Goal: Information Seeking & Learning: Learn about a topic

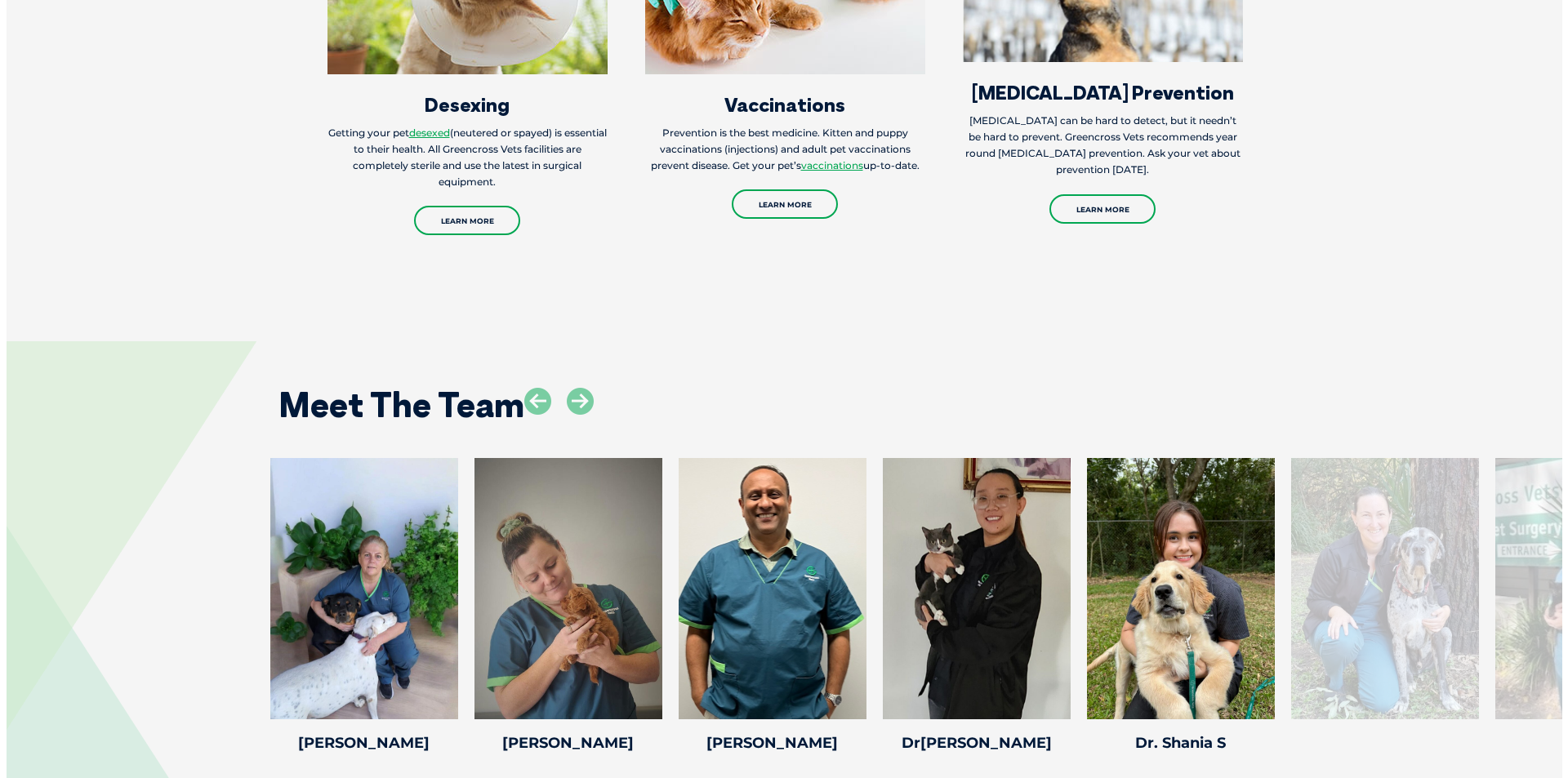
scroll to position [2367, 0]
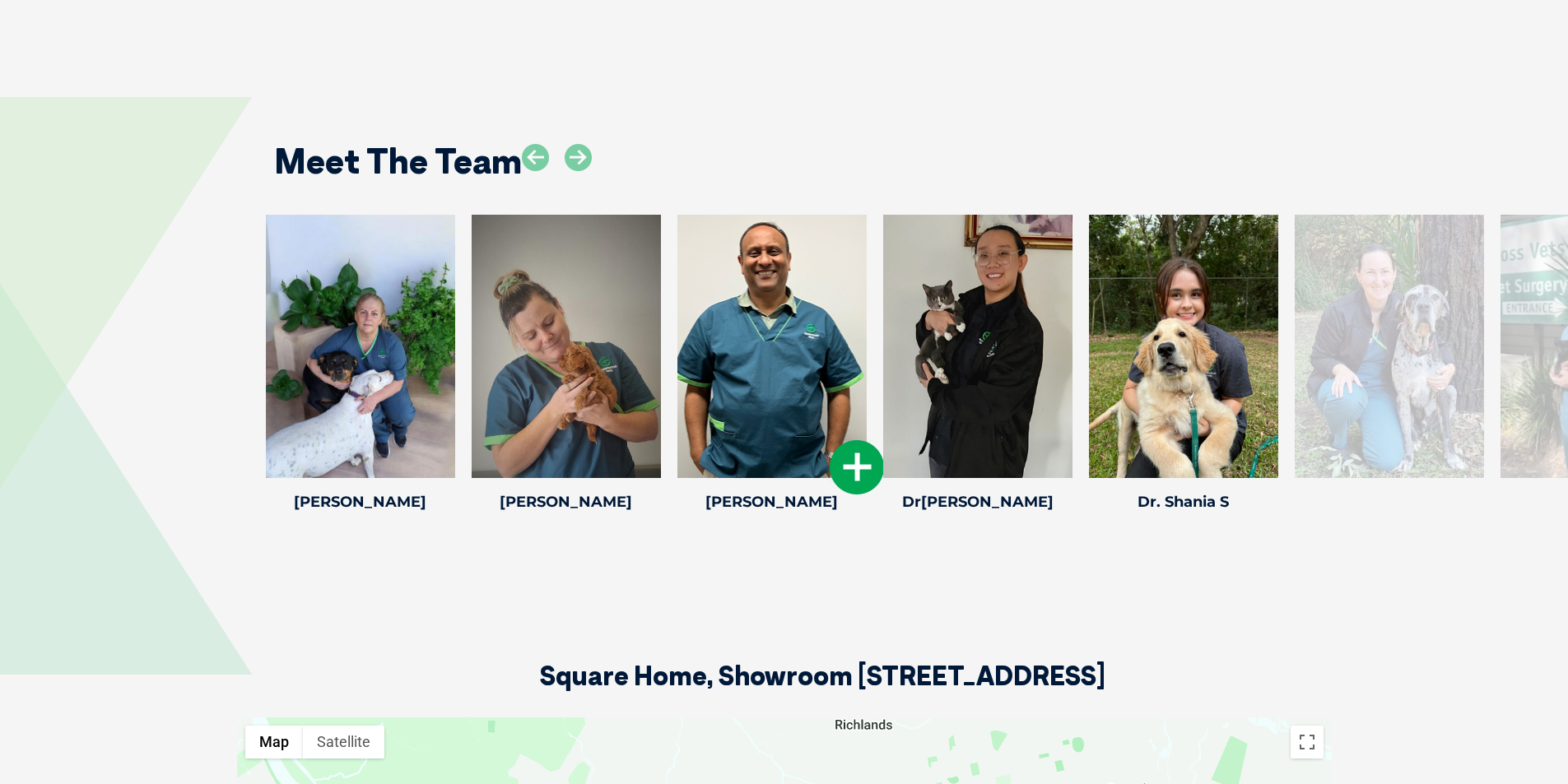
click at [863, 463] on icon at bounding box center [857, 468] width 54 height 54
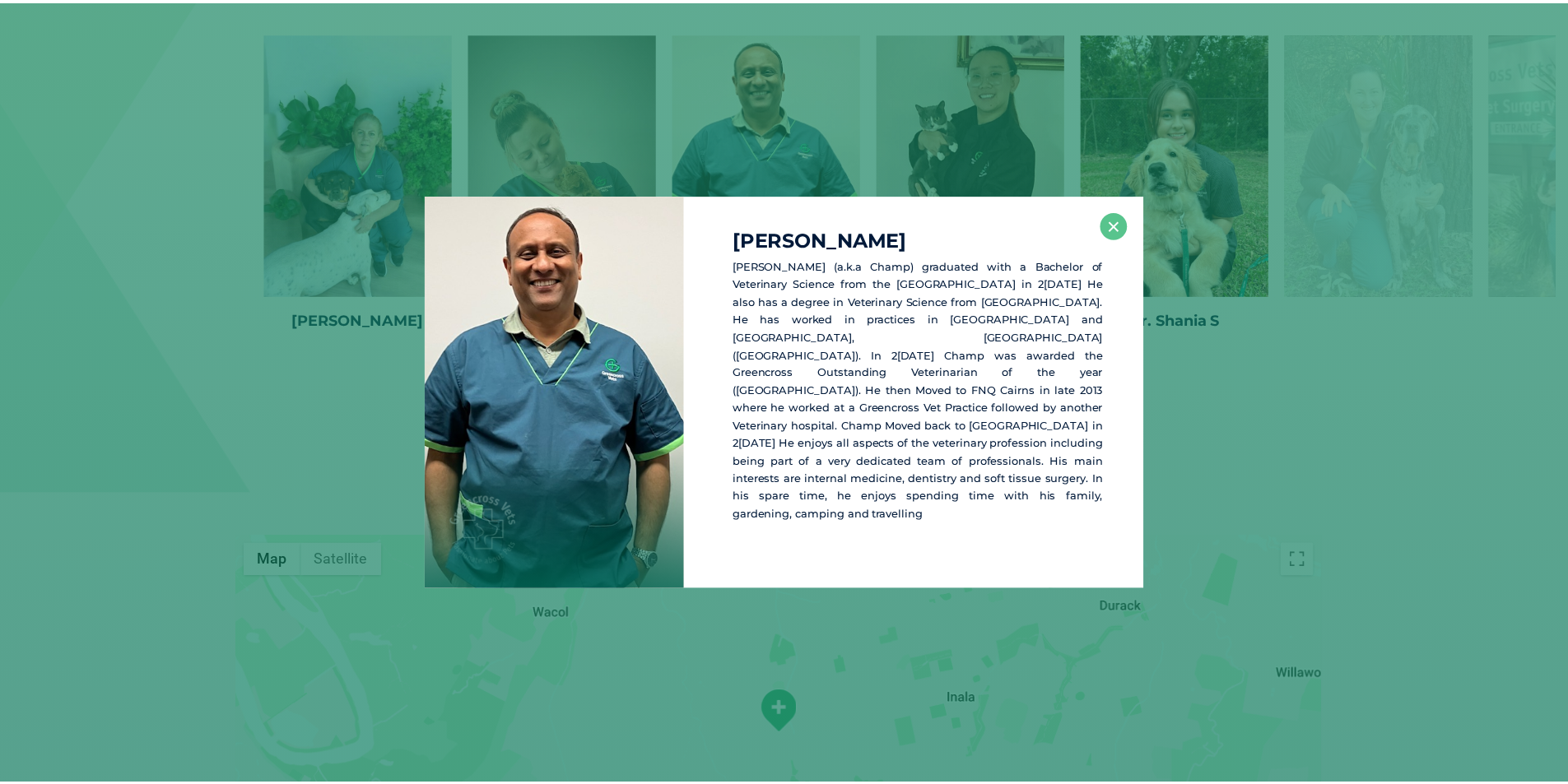
scroll to position [2568, 0]
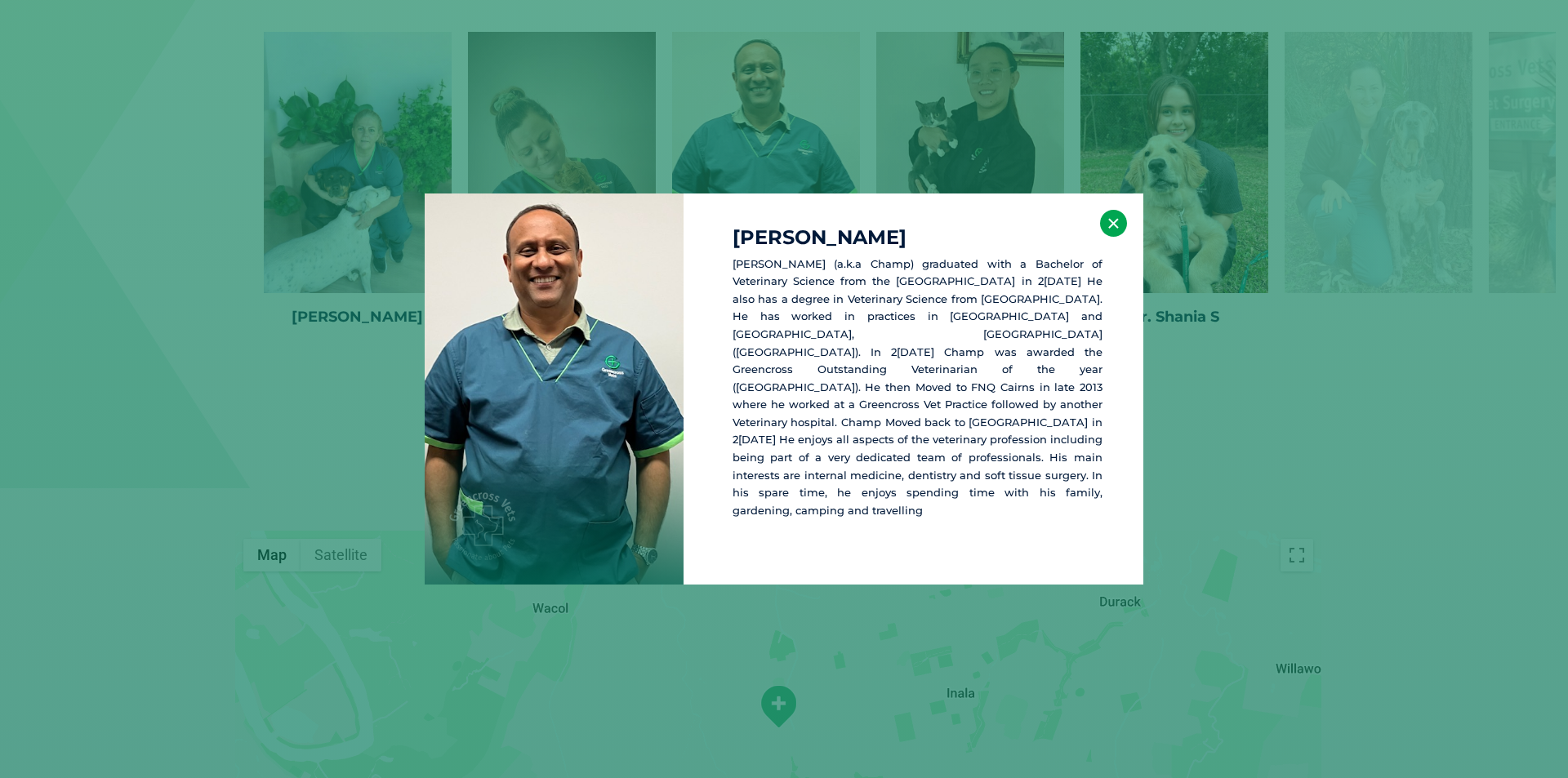
click at [1114, 235] on button "×" at bounding box center [1113, 223] width 27 height 27
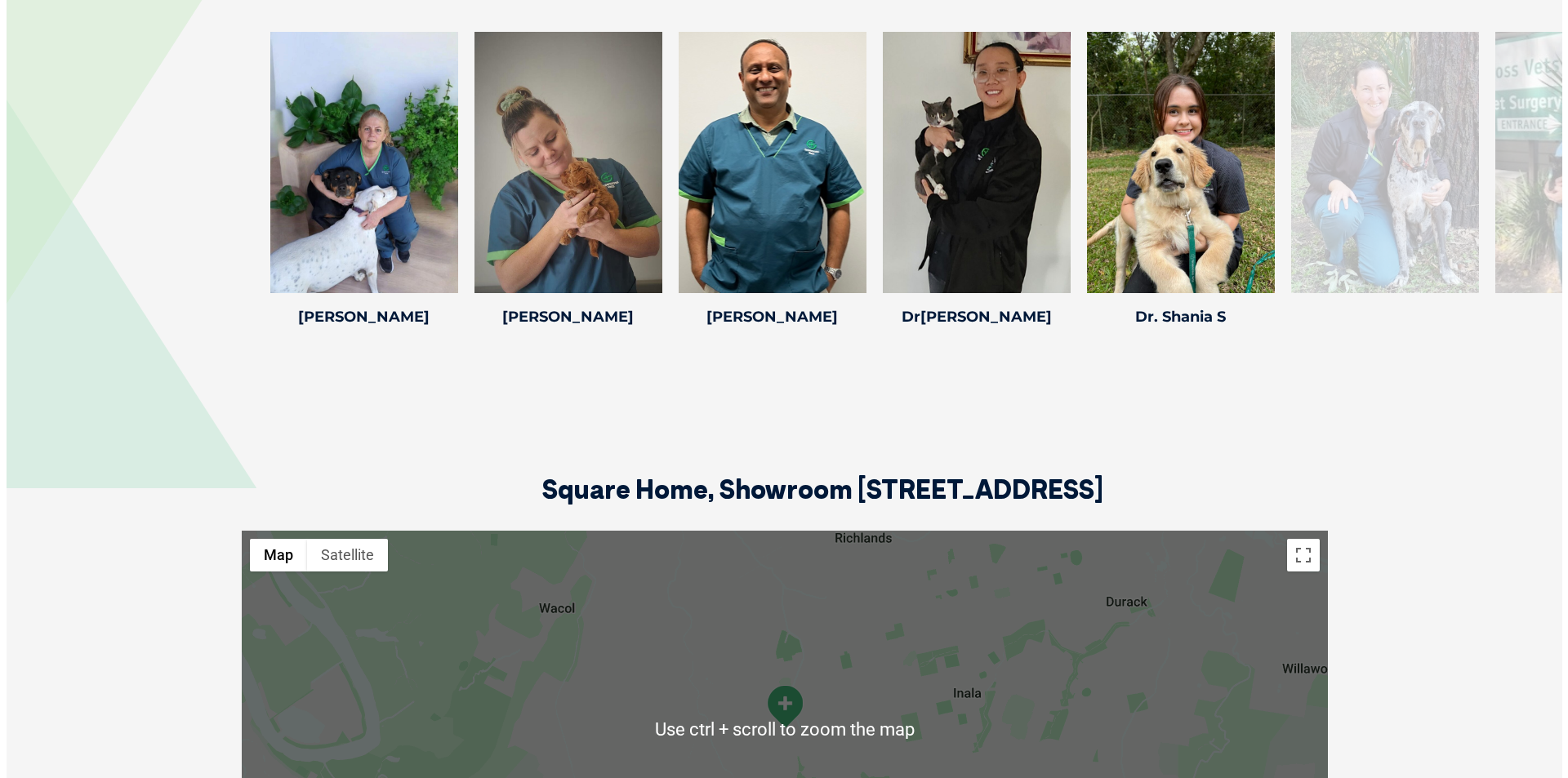
scroll to position [2385, 0]
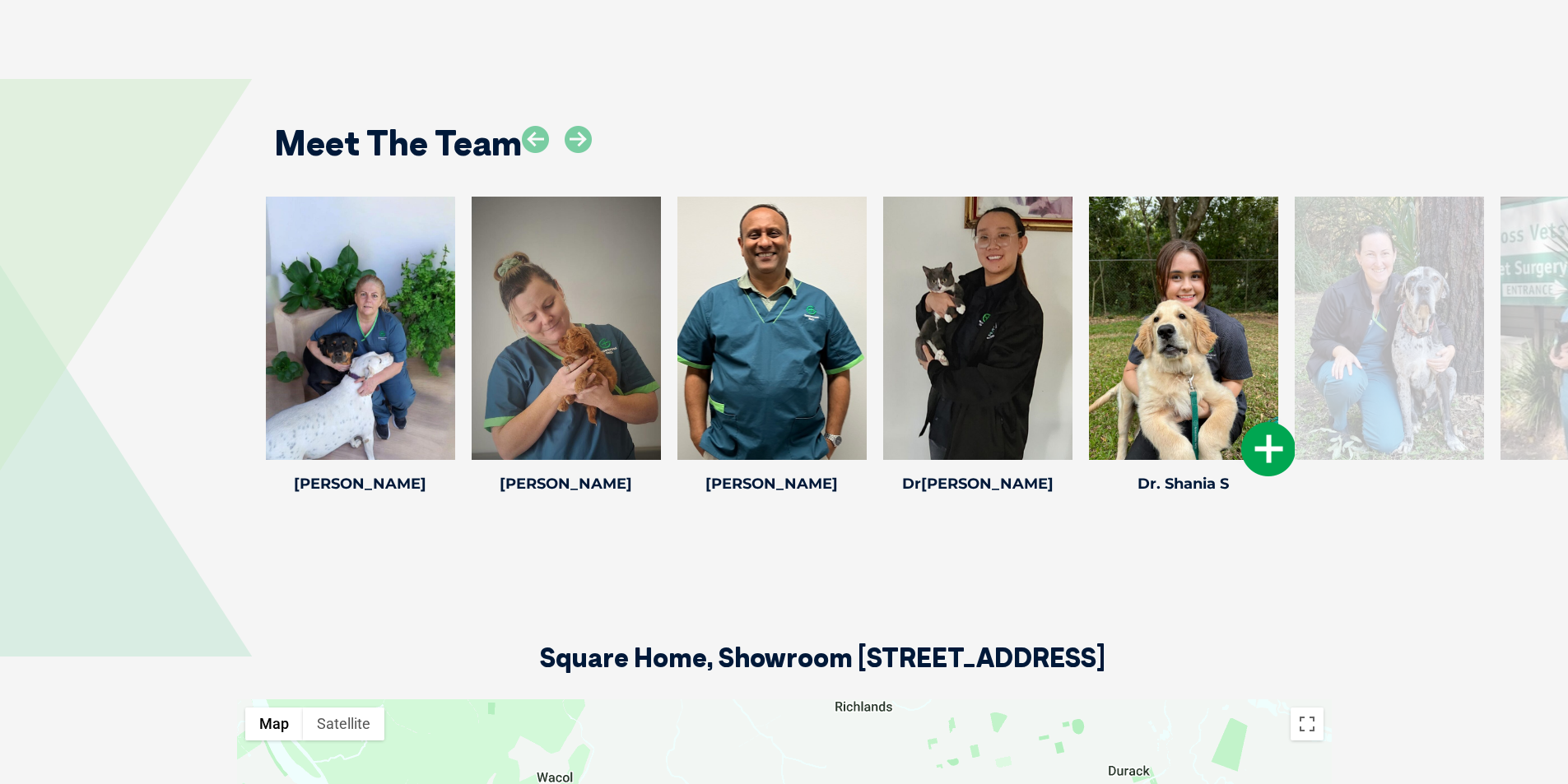
click at [1270, 447] on icon at bounding box center [1269, 449] width 54 height 54
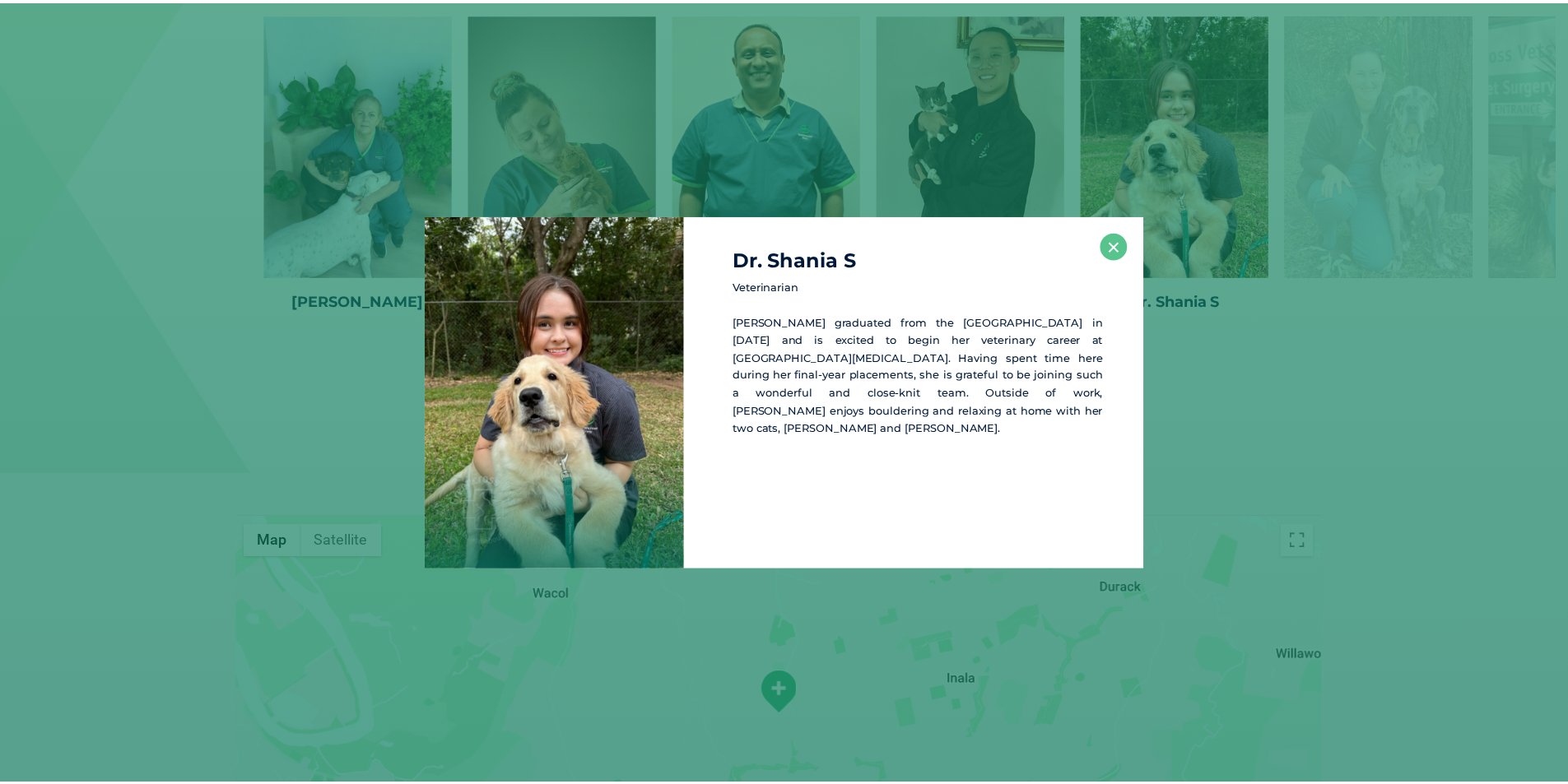
scroll to position [2589, 0]
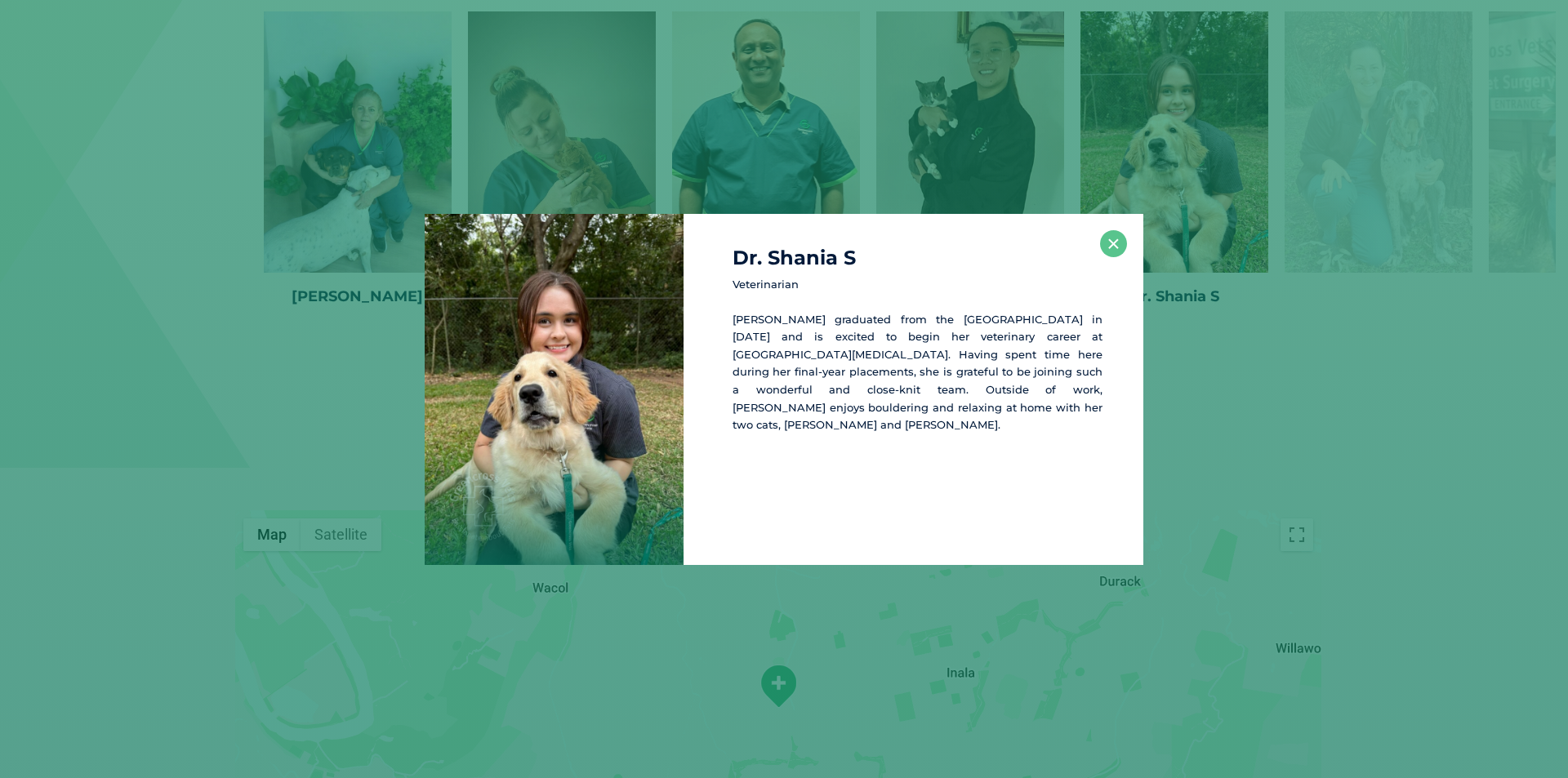
click at [1275, 393] on div "Dr. Shania S Veterinarian [PERSON_NAME] graduated from the [GEOGRAPHIC_DATA] in…" at bounding box center [784, 389] width 1555 height 351
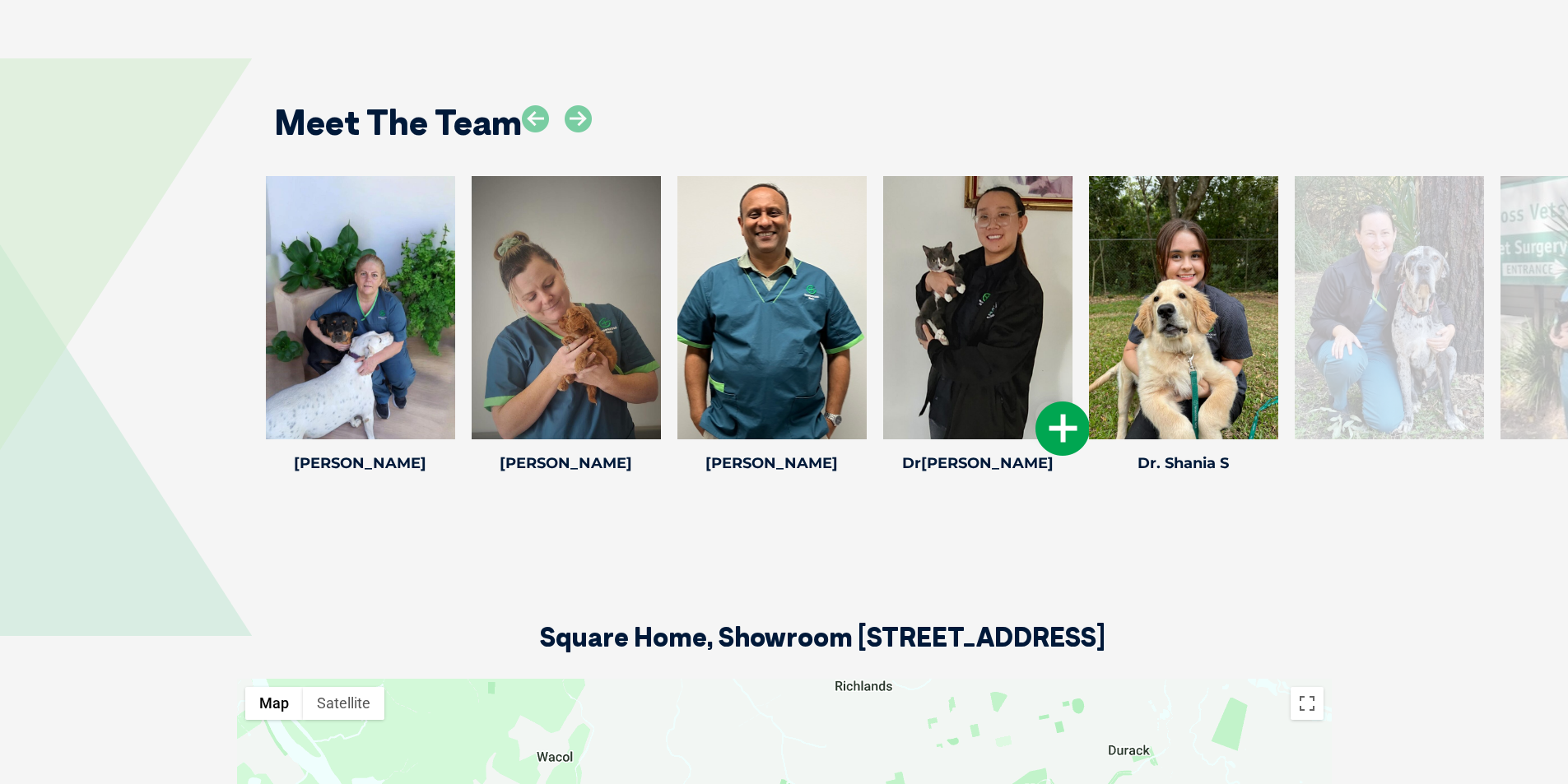
scroll to position [2260, 0]
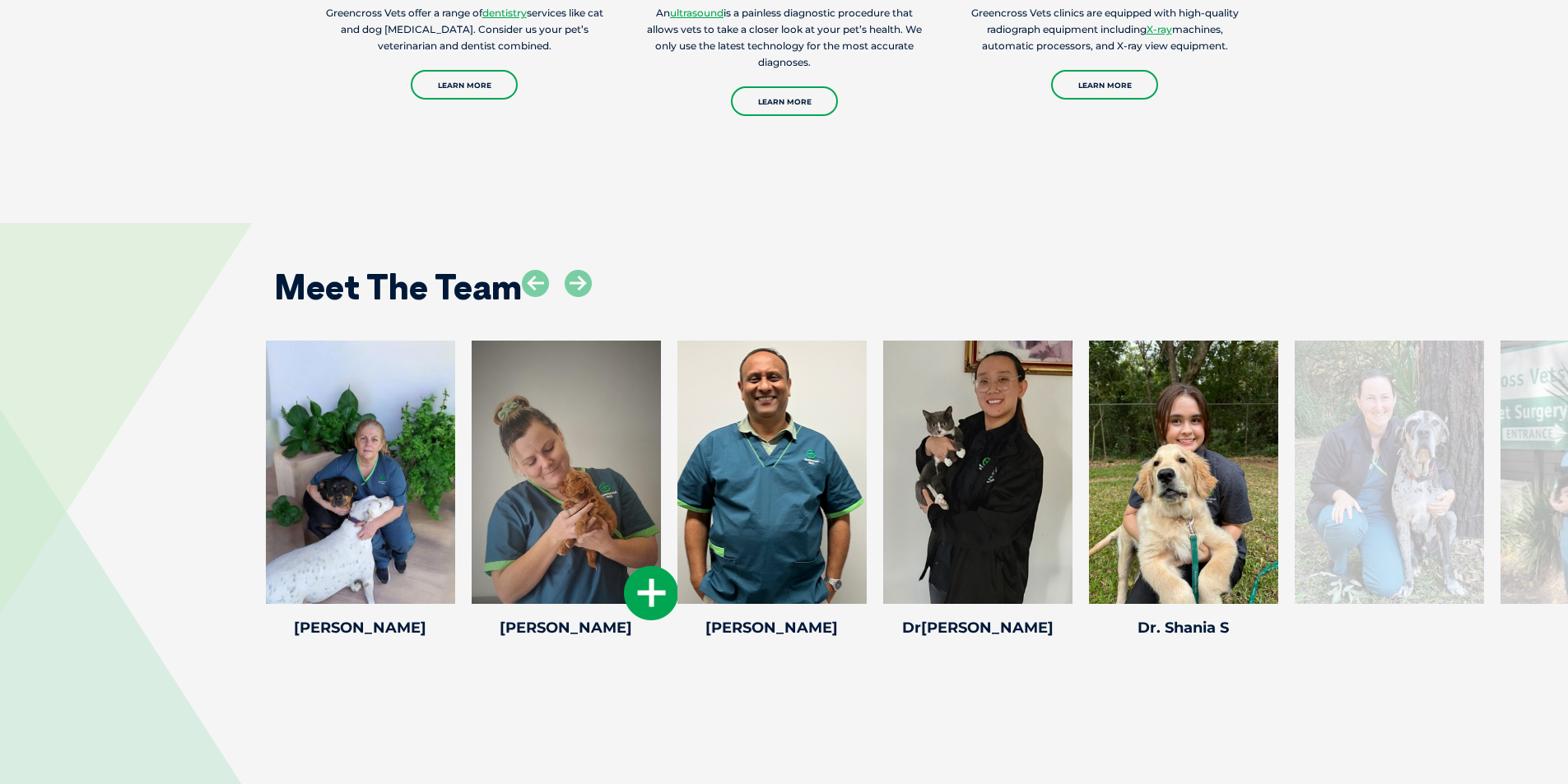
click at [647, 601] on icon at bounding box center [651, 593] width 54 height 54
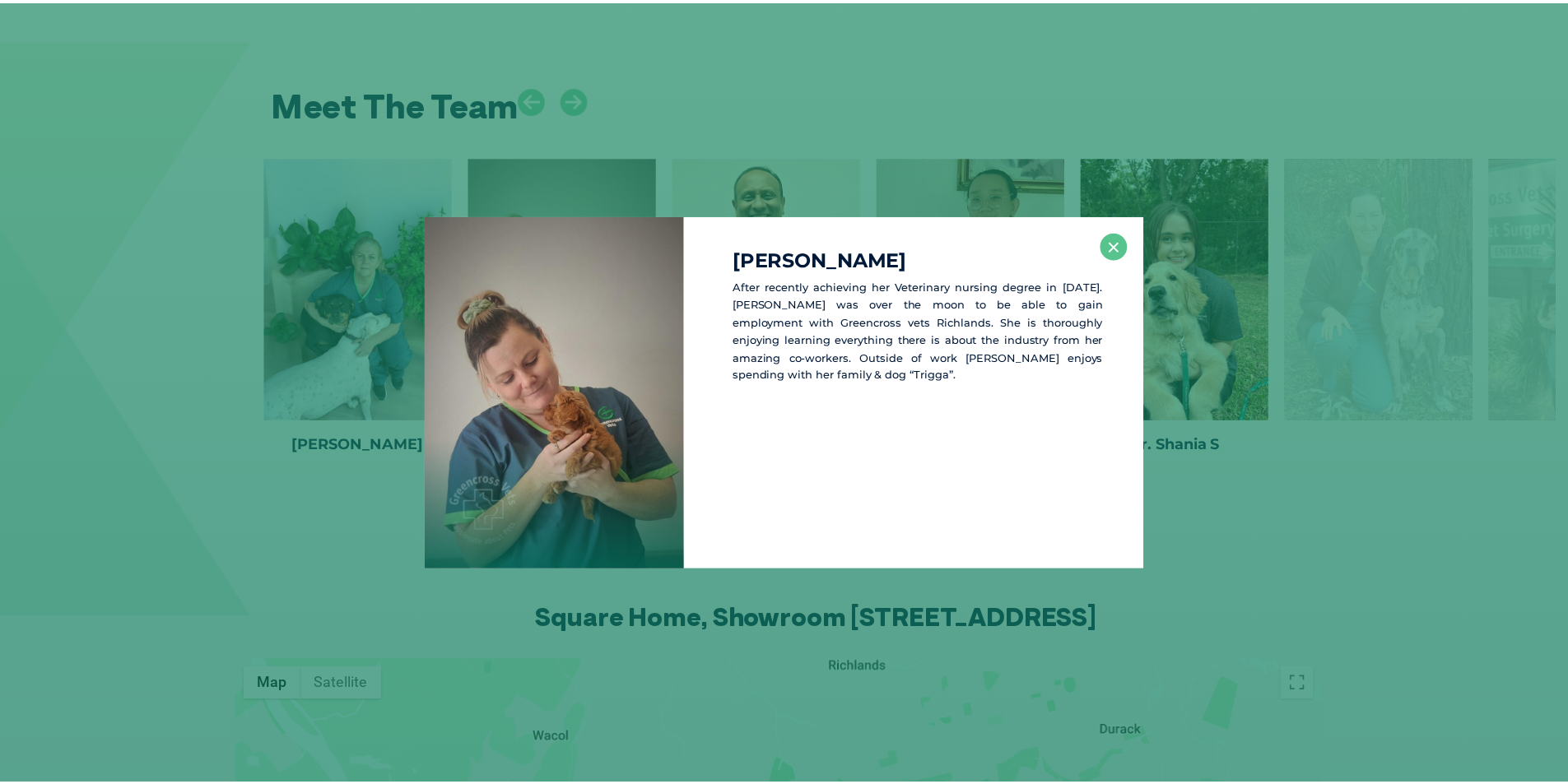
scroll to position [2445, 0]
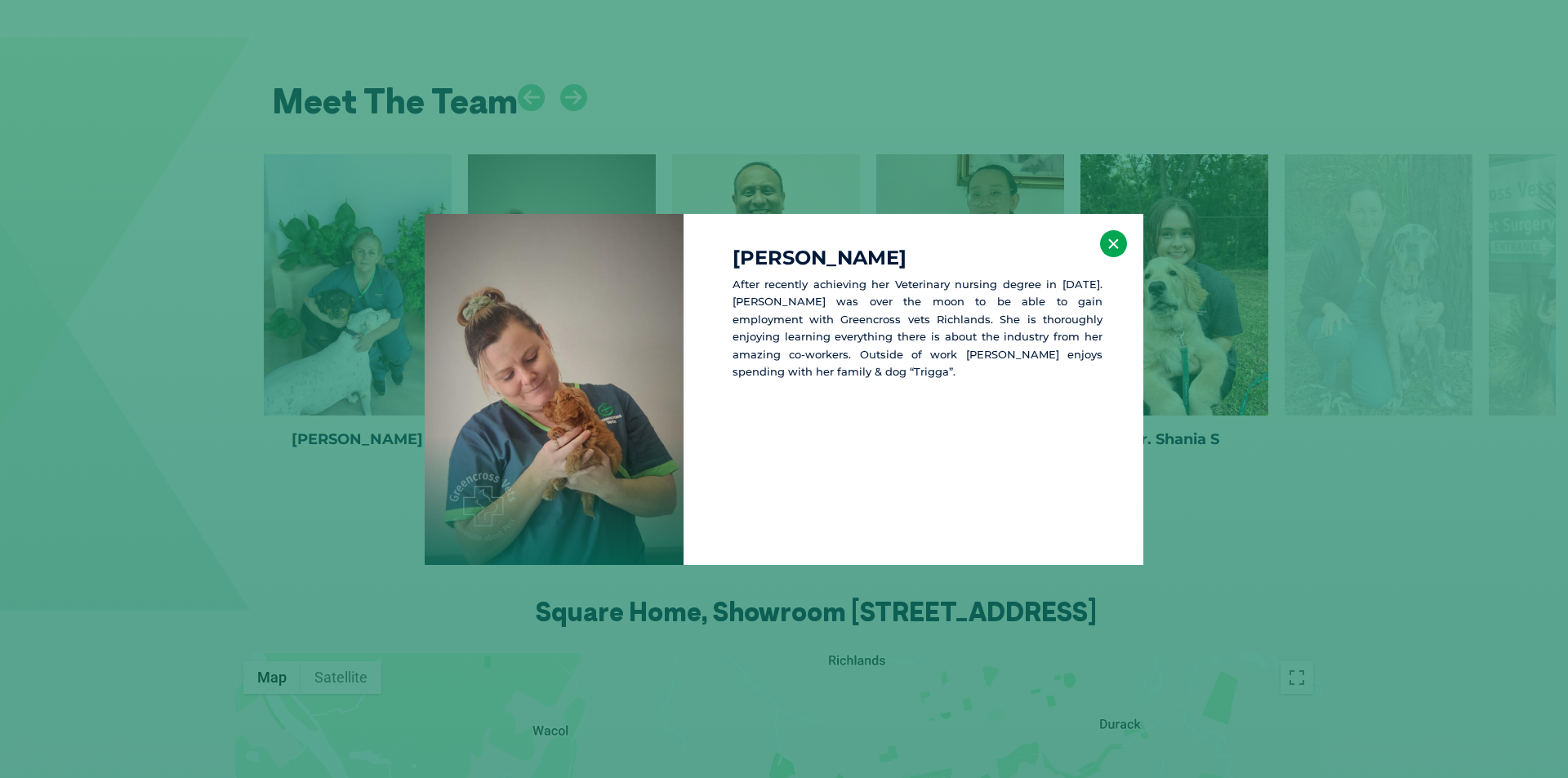
click at [1111, 243] on button "×" at bounding box center [1113, 244] width 27 height 27
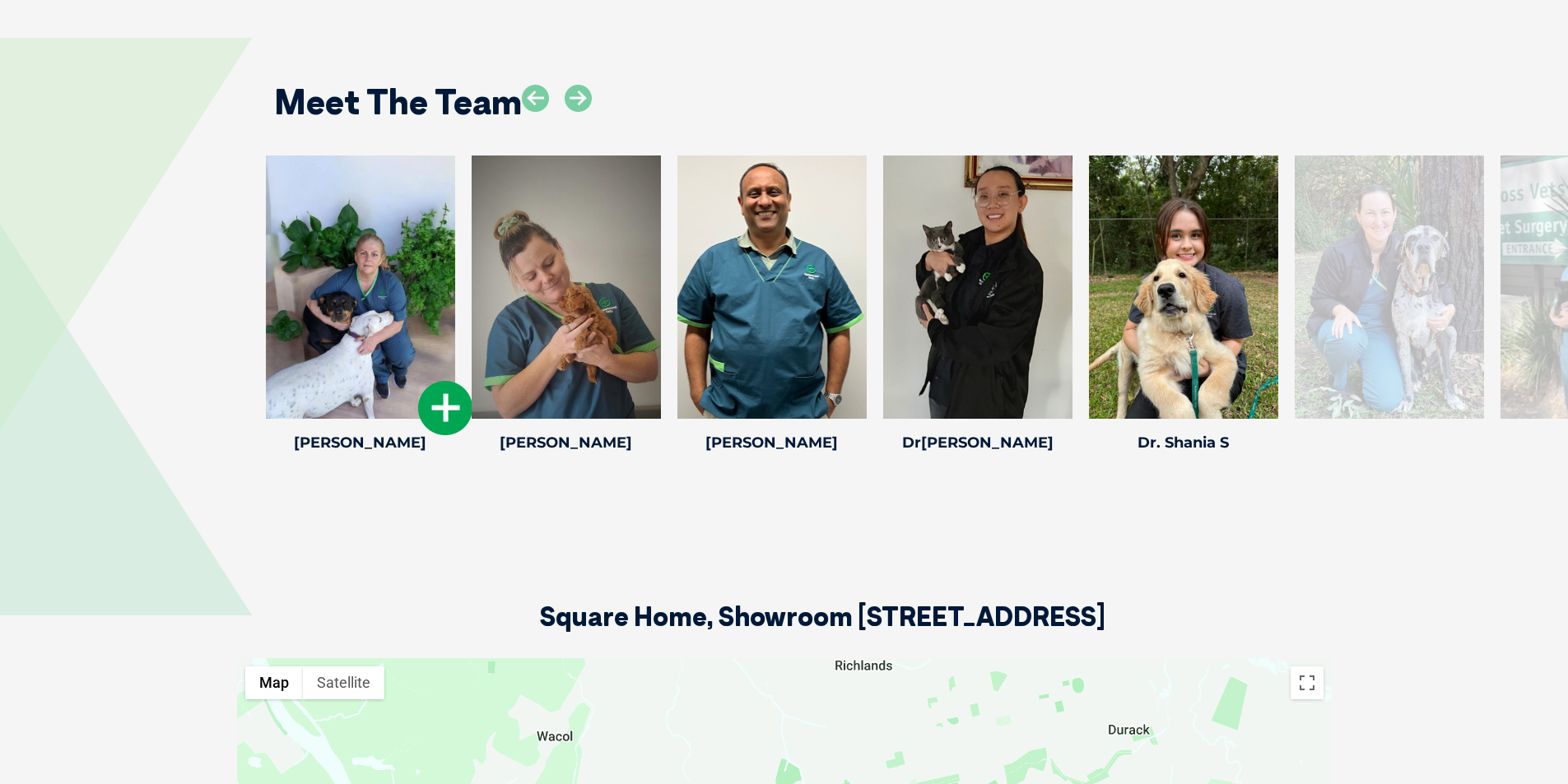
click at [447, 407] on icon at bounding box center [445, 408] width 54 height 54
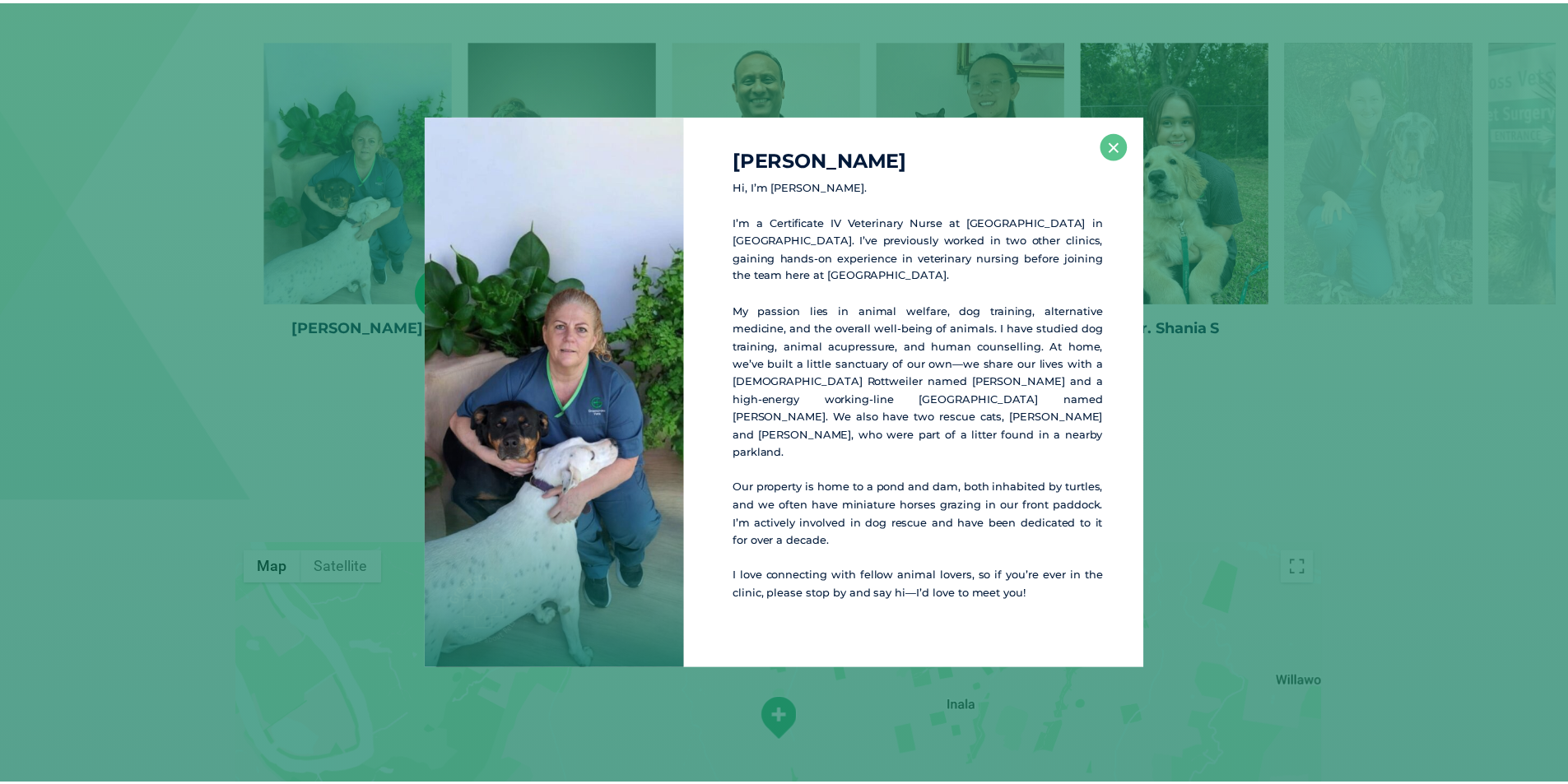
scroll to position [2564, 0]
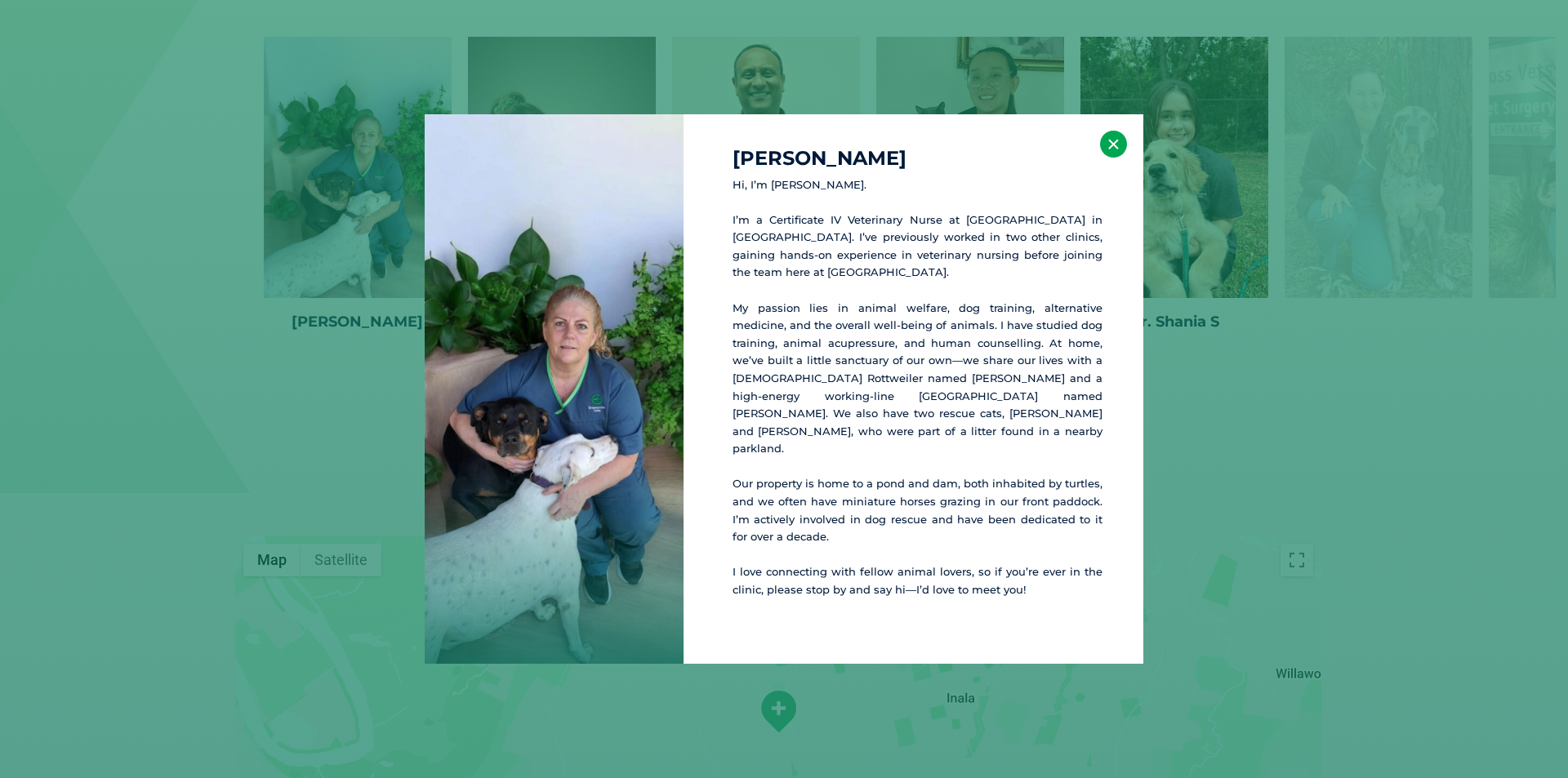
click at [1113, 158] on button "×" at bounding box center [1113, 144] width 27 height 27
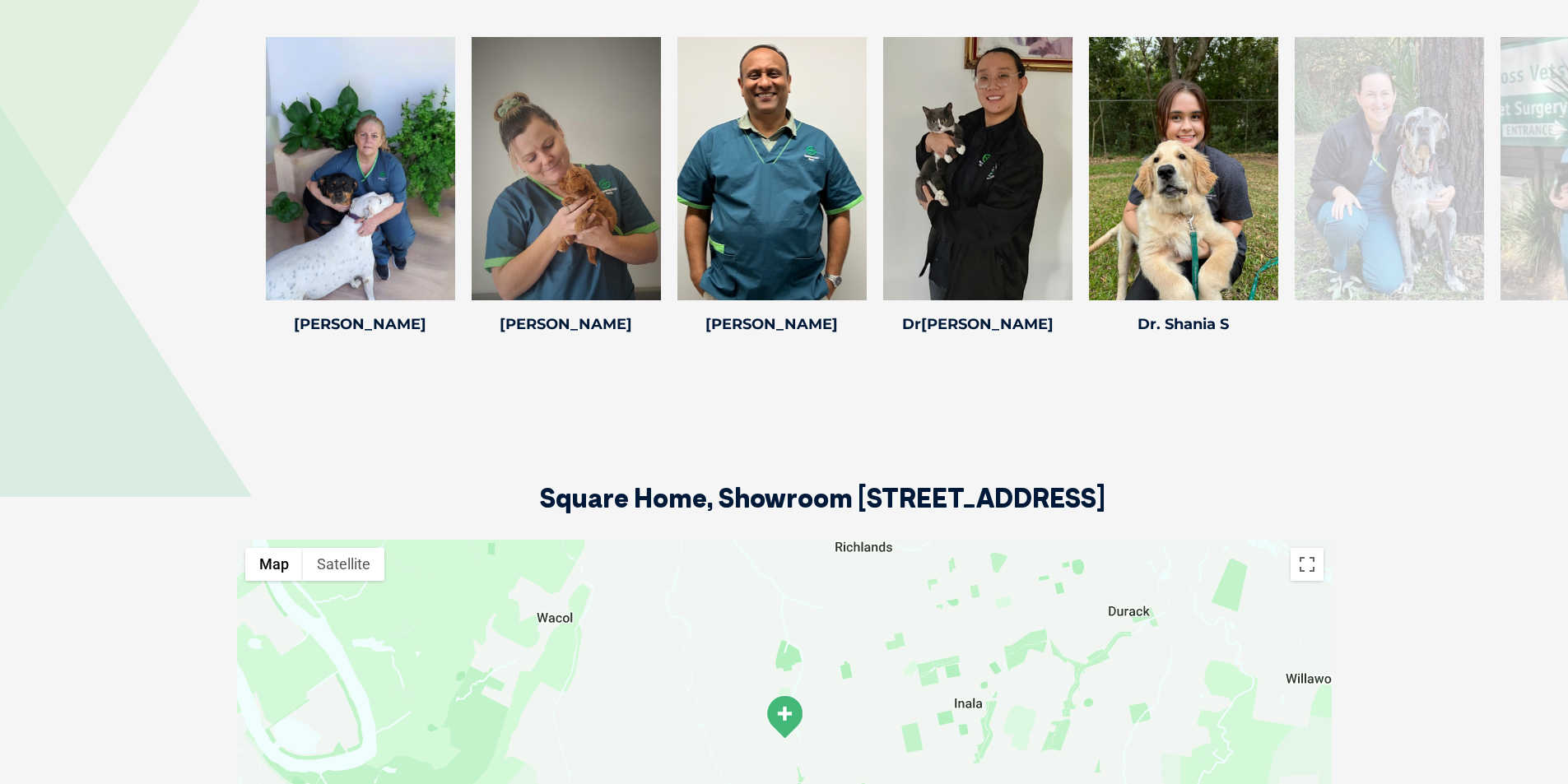
scroll to position [2399, 0]
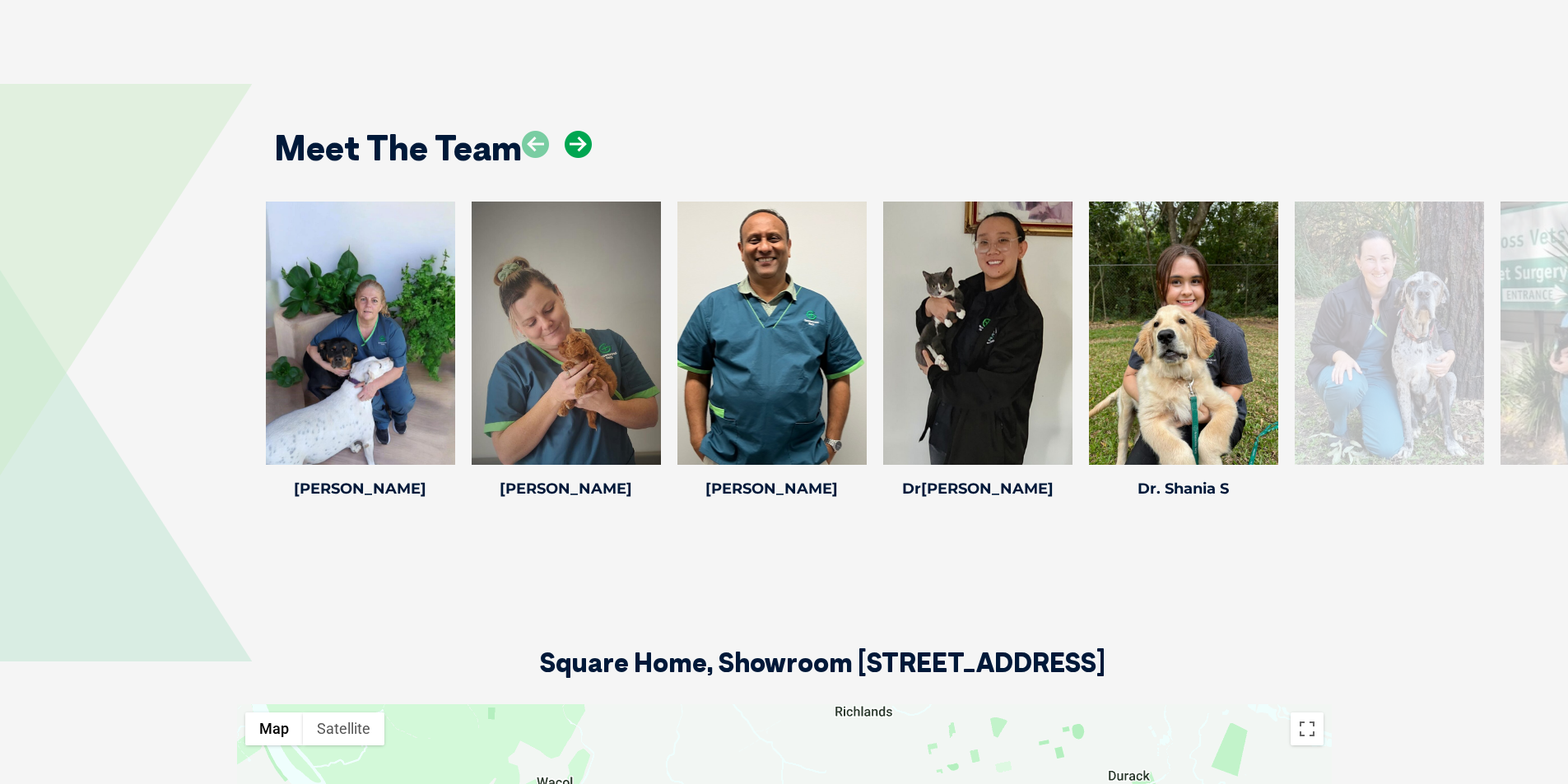
click at [584, 133] on icon at bounding box center [578, 145] width 27 height 27
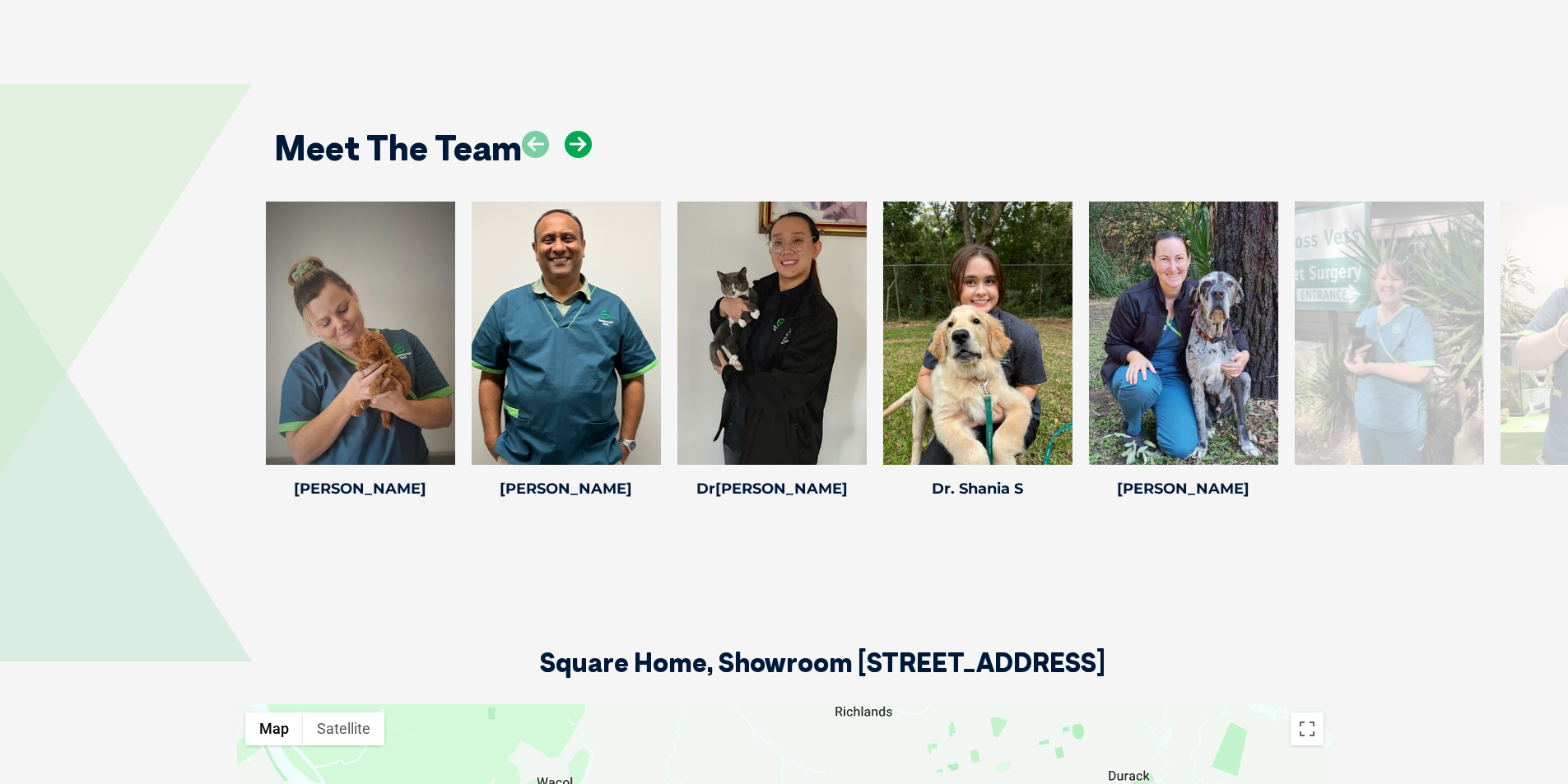
click at [579, 140] on icon at bounding box center [578, 145] width 27 height 27
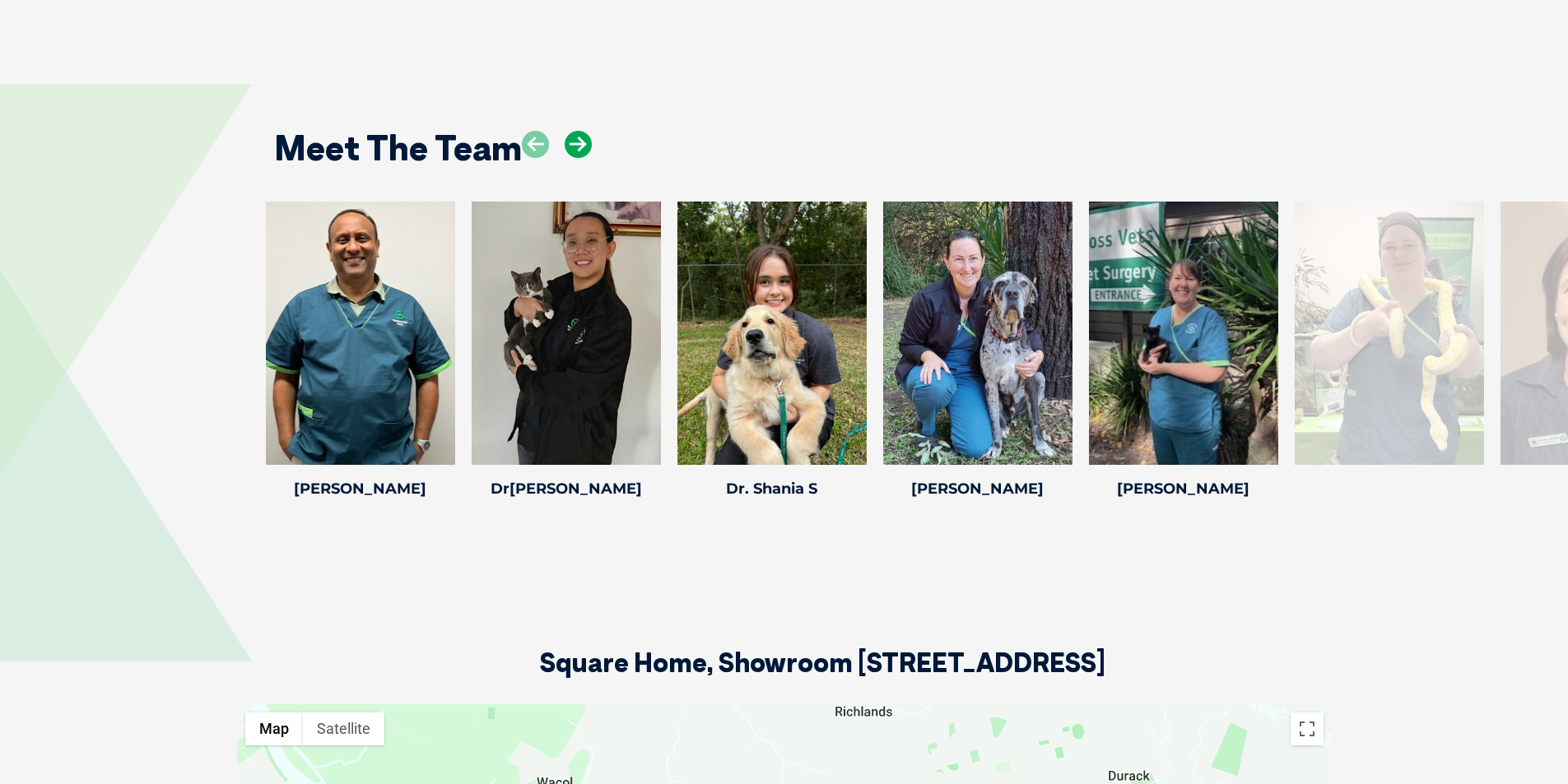
click at [579, 140] on icon at bounding box center [578, 145] width 27 height 27
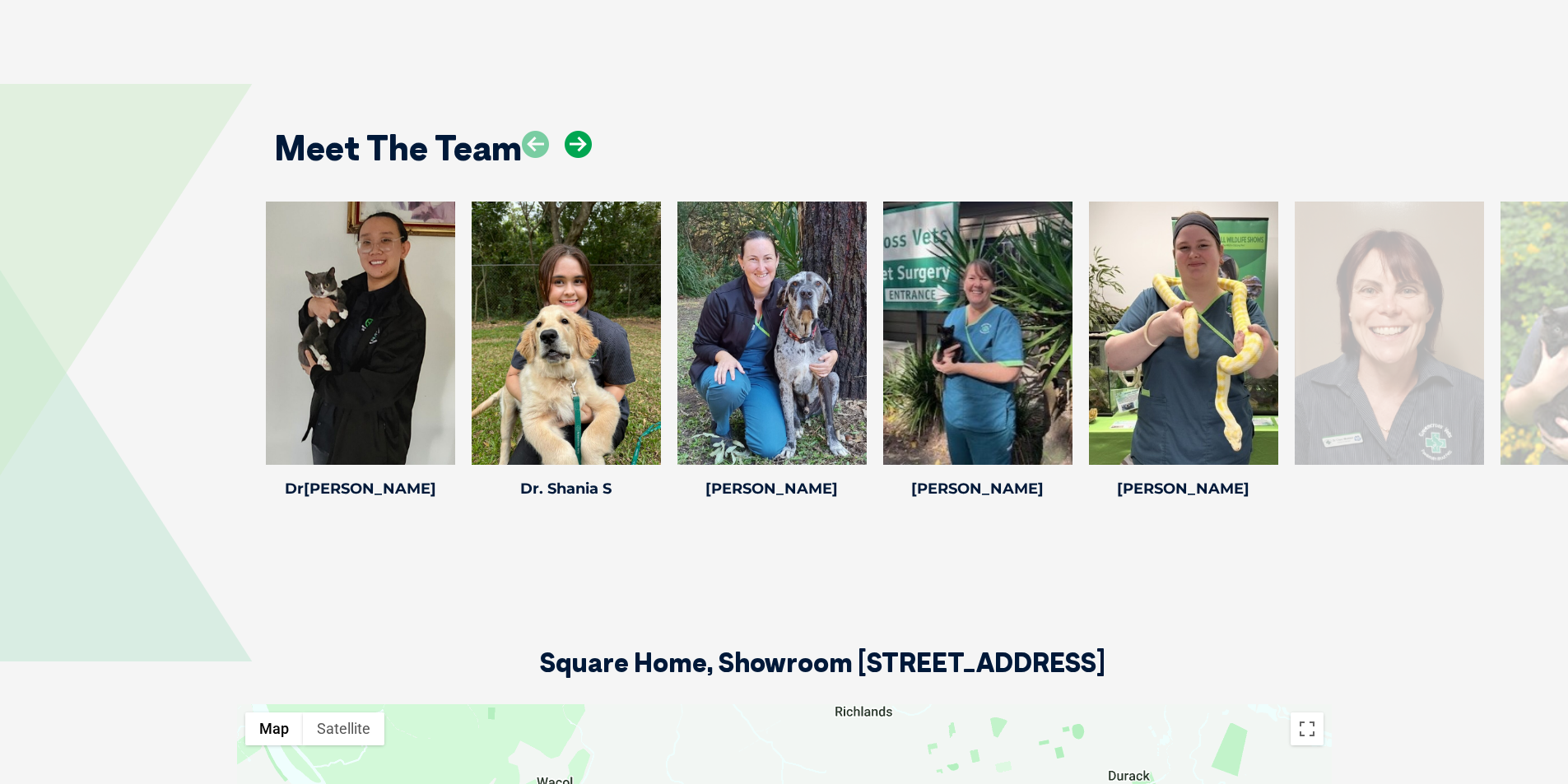
click at [579, 140] on icon at bounding box center [578, 145] width 27 height 27
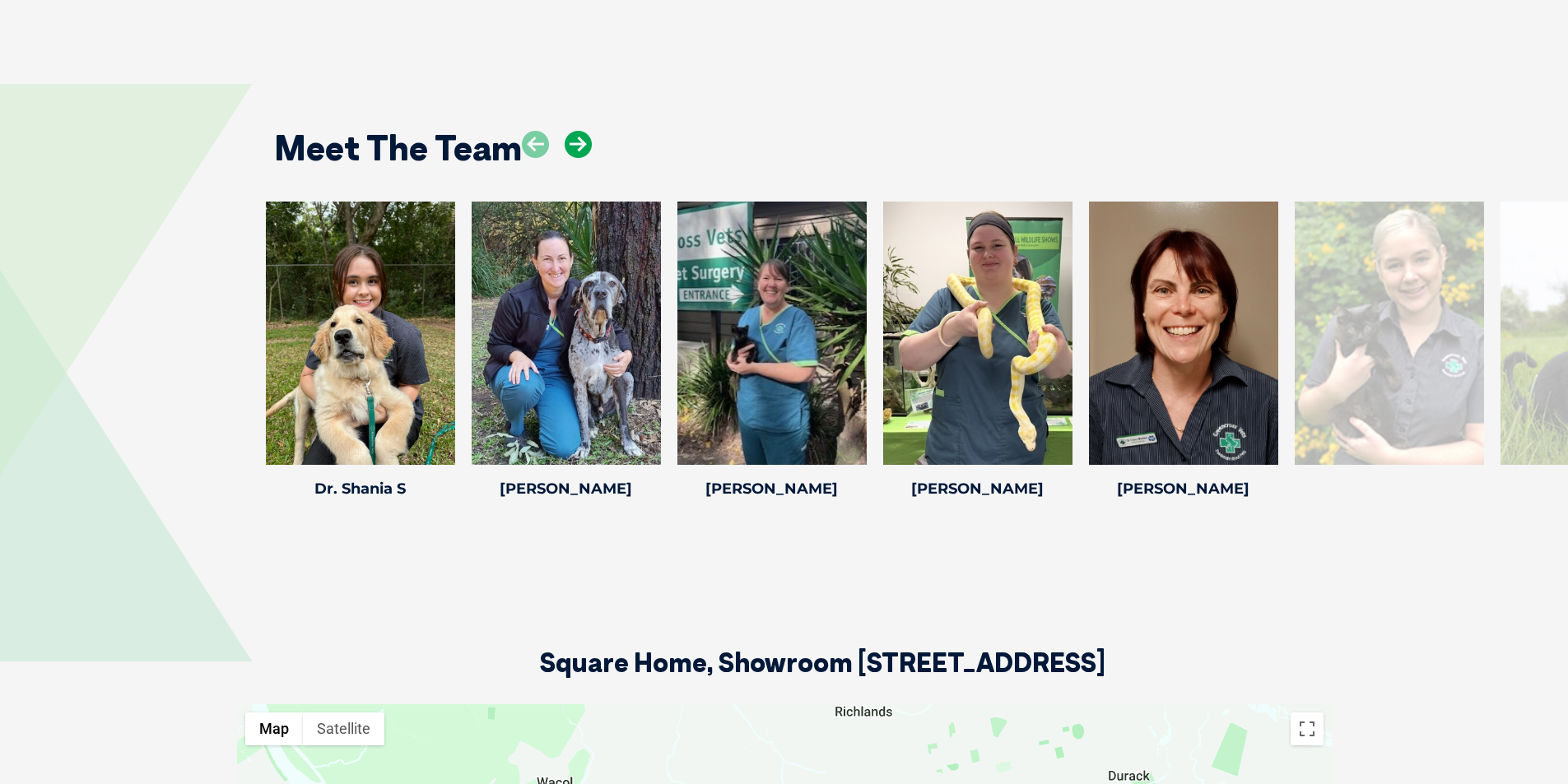
click at [579, 140] on icon at bounding box center [578, 145] width 27 height 27
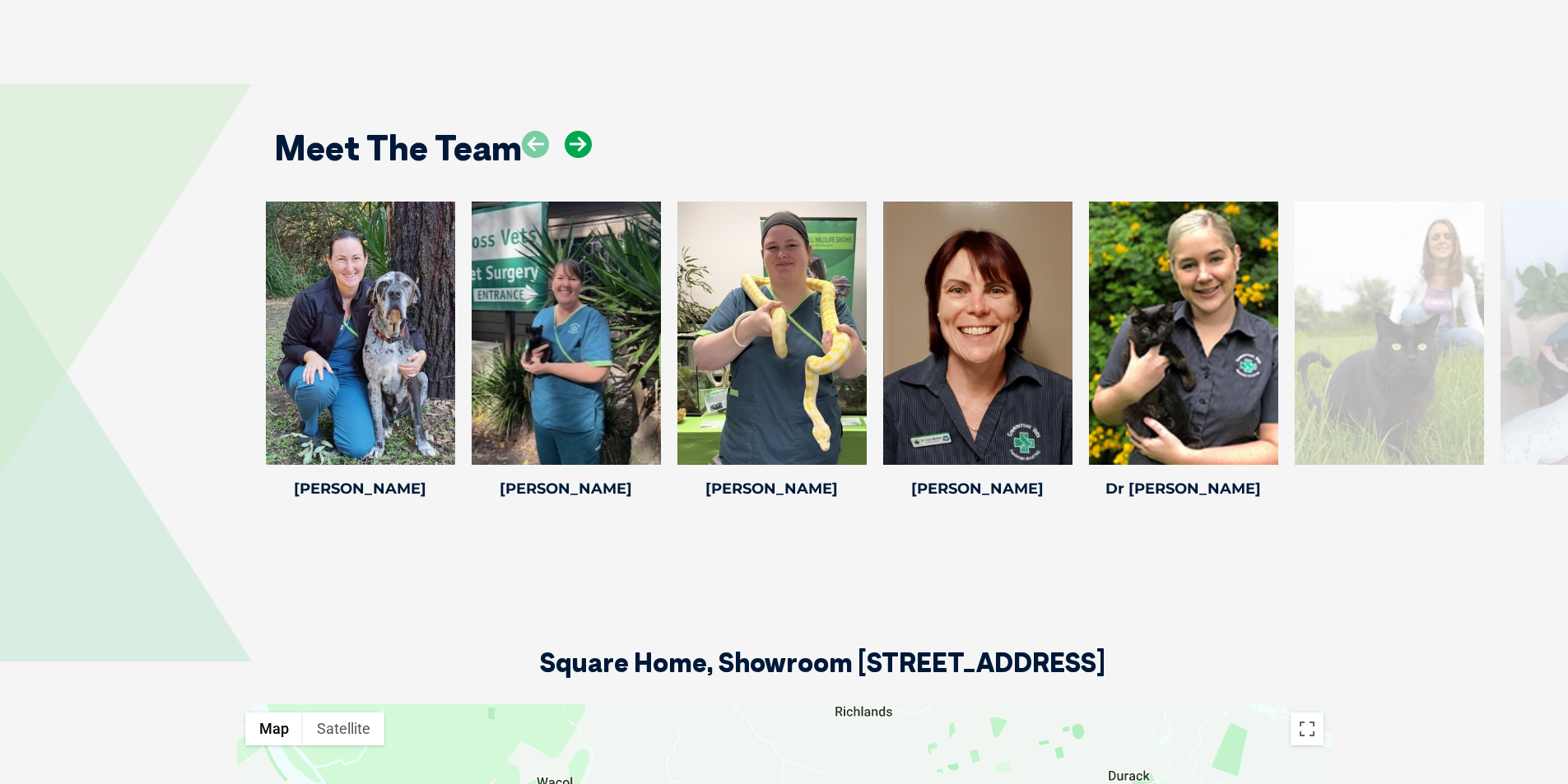
click at [579, 140] on icon at bounding box center [578, 145] width 27 height 27
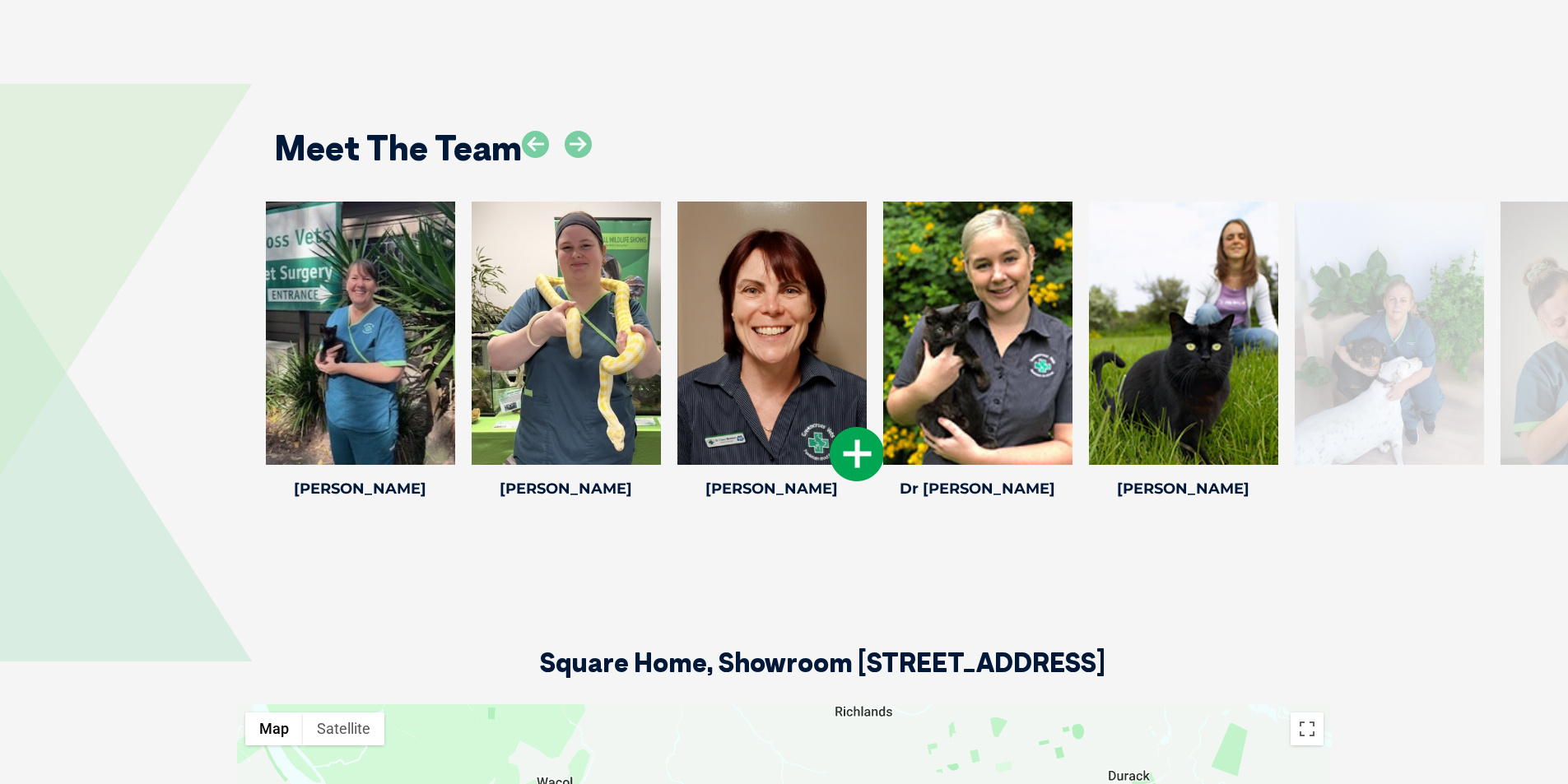
click at [847, 458] on icon at bounding box center [857, 454] width 54 height 54
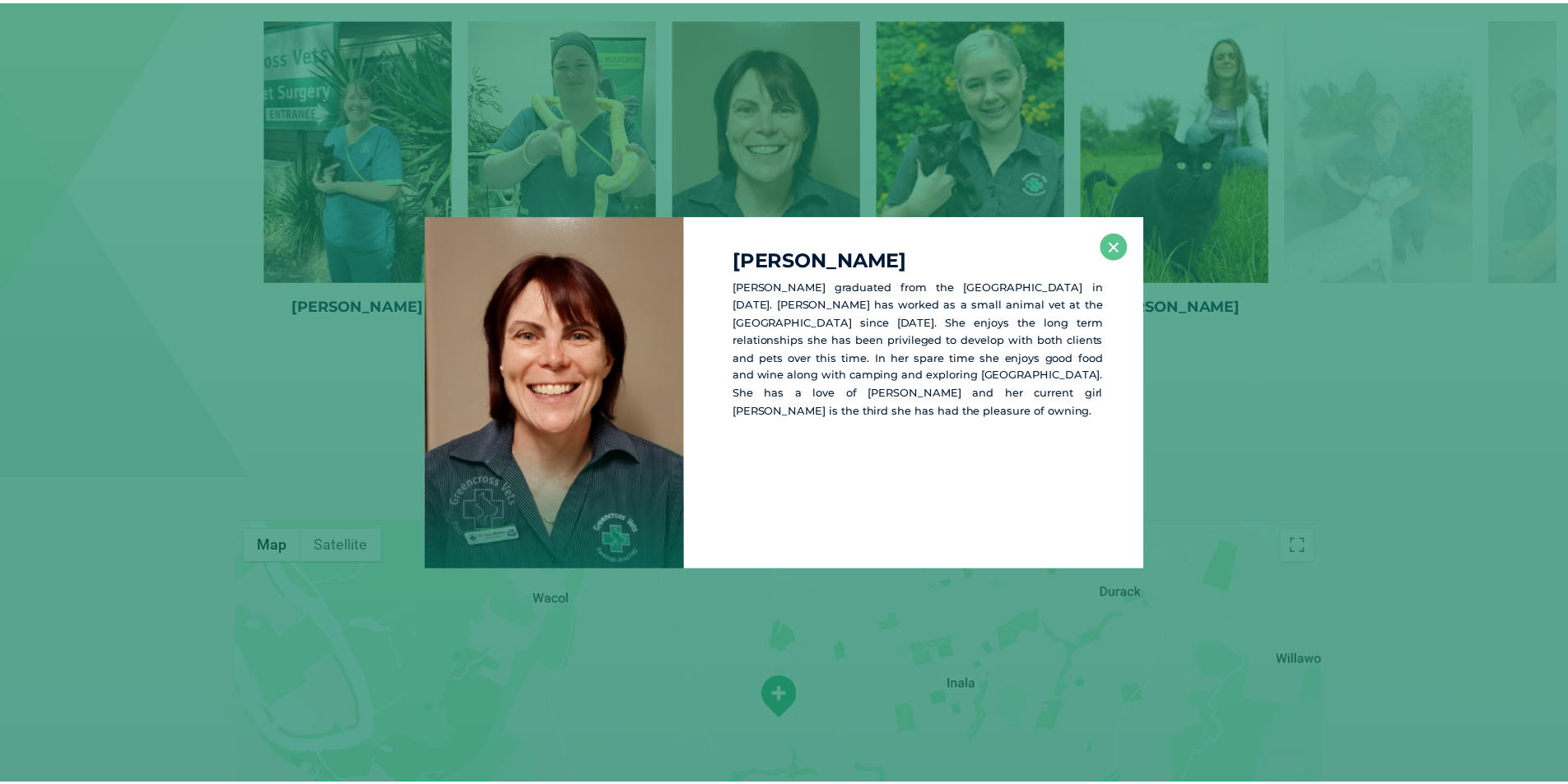
scroll to position [2583, 0]
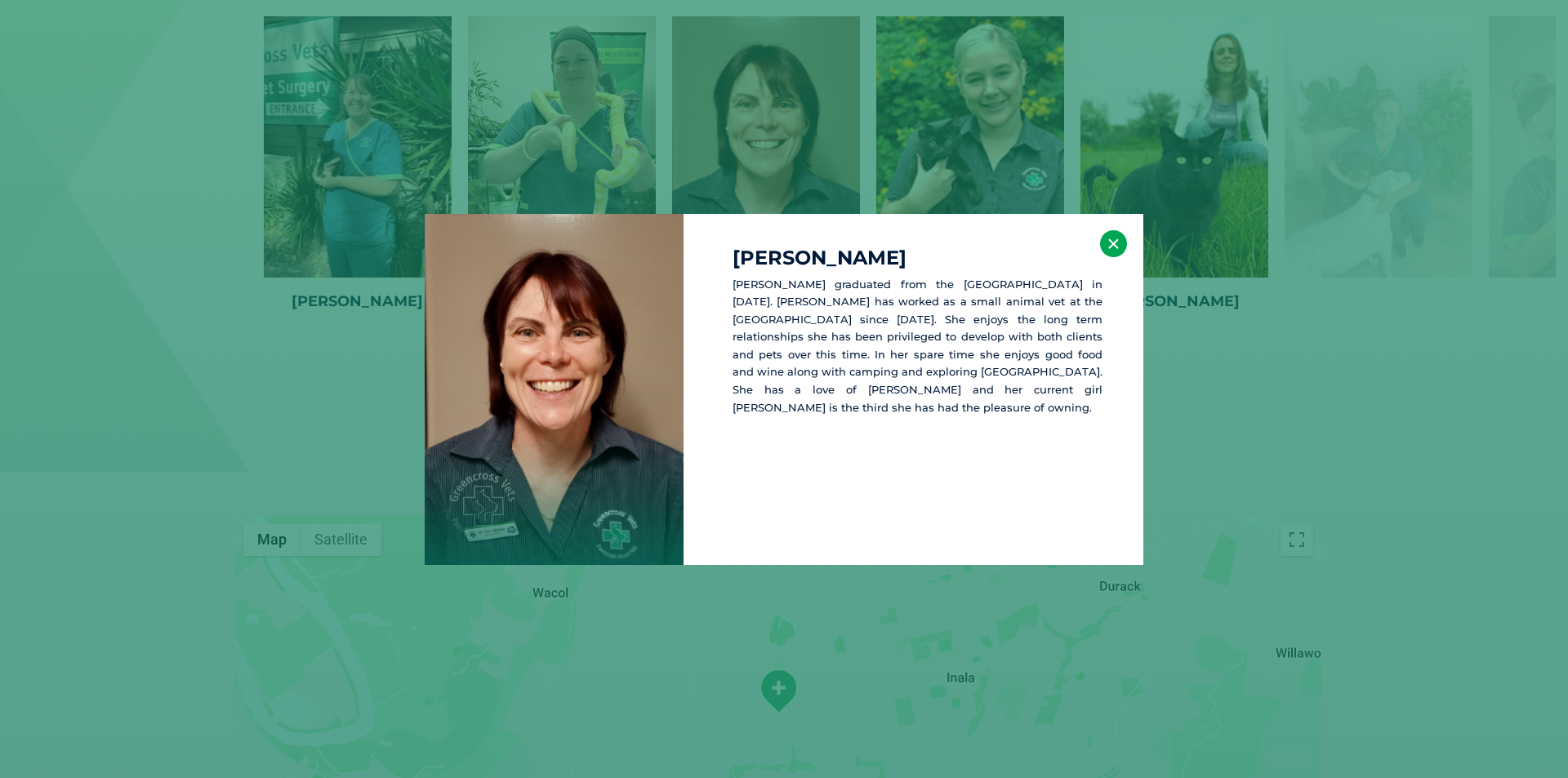
click at [1110, 243] on button "×" at bounding box center [1113, 244] width 27 height 27
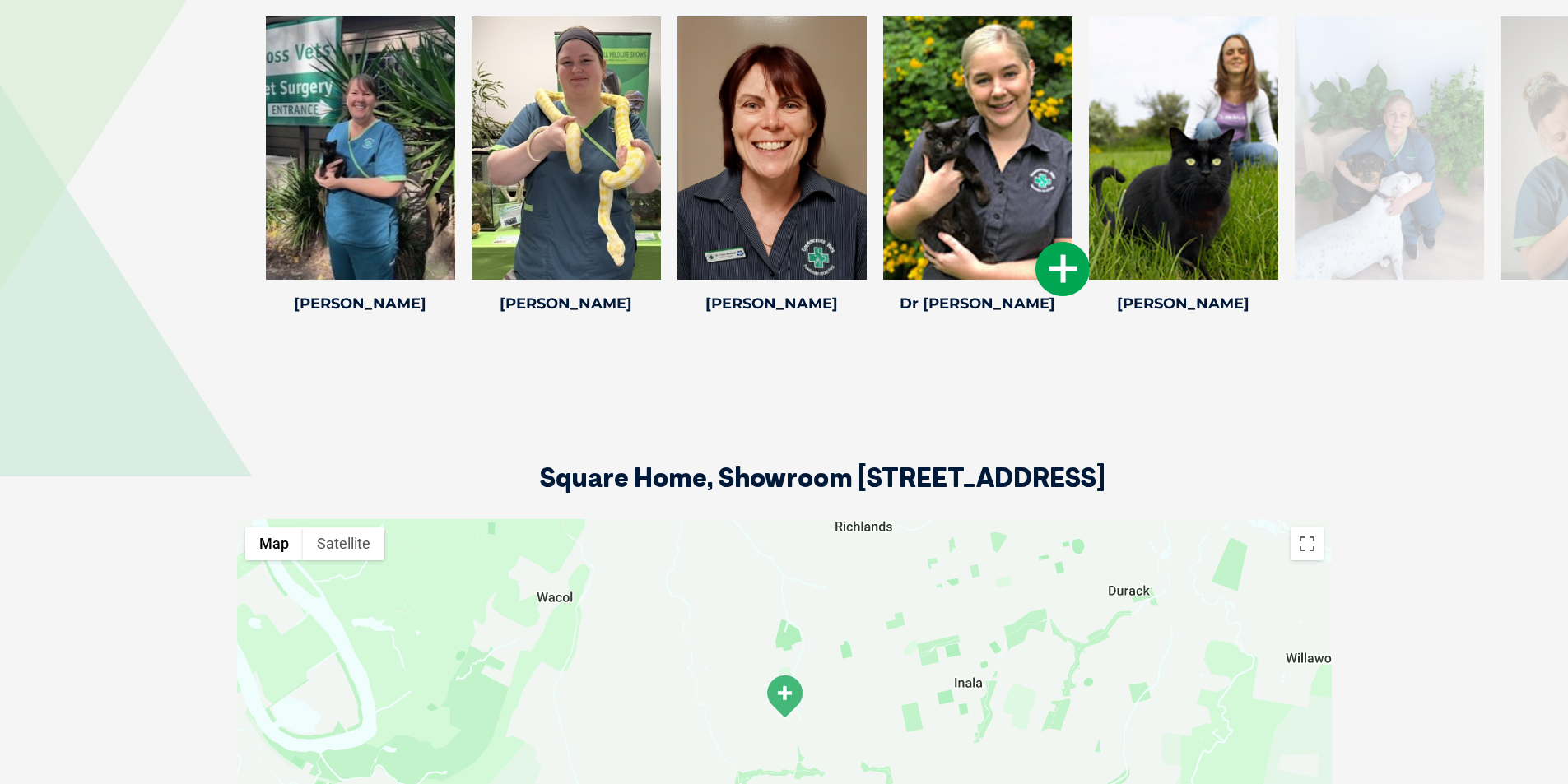
click at [1071, 264] on icon at bounding box center [1062, 269] width 54 height 54
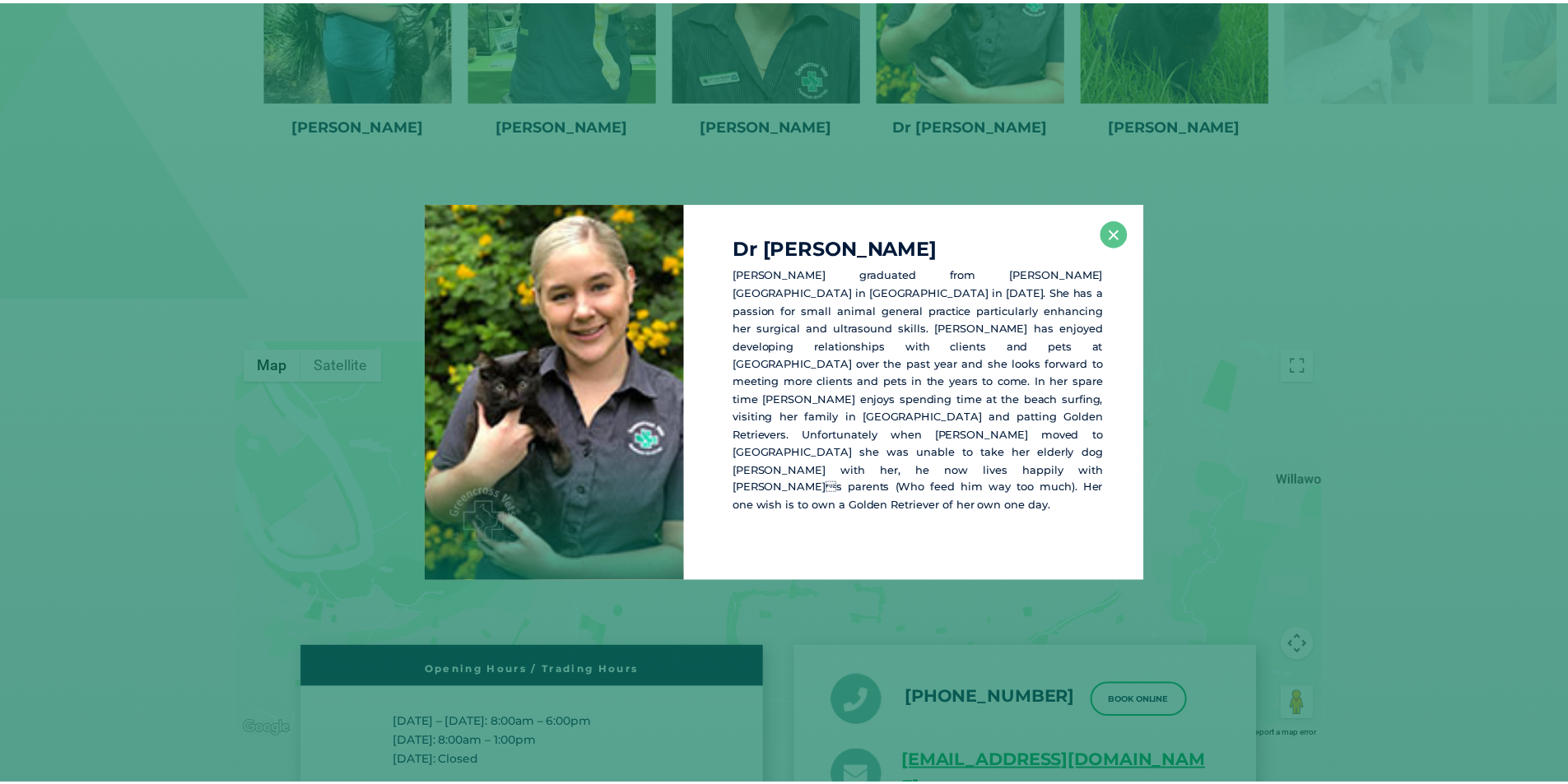
scroll to position [2769, 0]
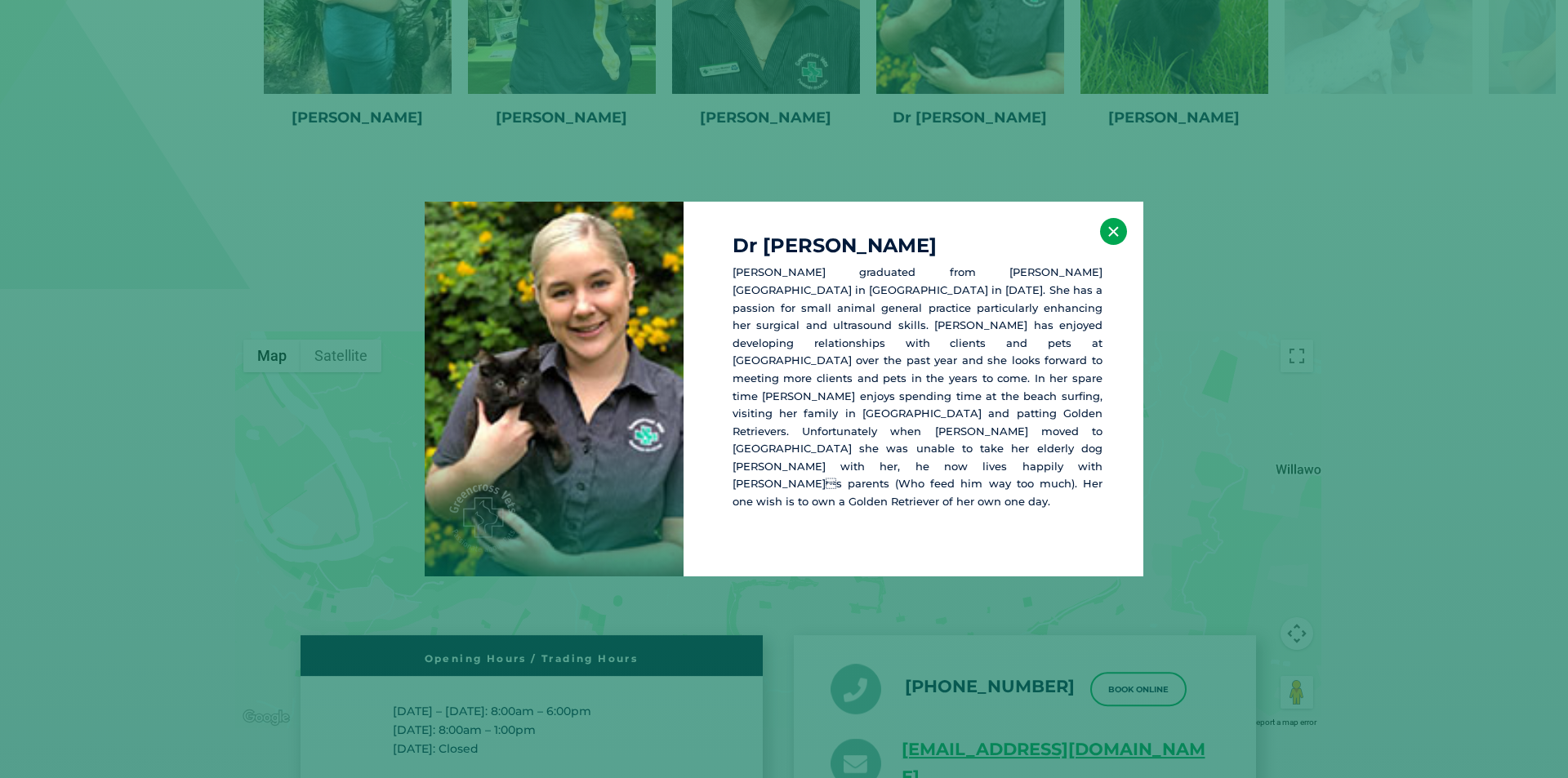
click at [1113, 245] on button "×" at bounding box center [1113, 232] width 27 height 27
